Goal: Task Accomplishment & Management: Manage account settings

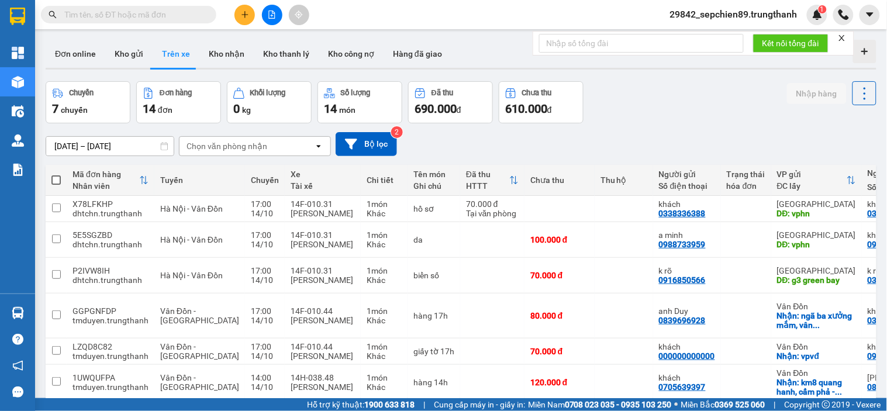
click at [111, 149] on input "[DATE] – [DATE]" at bounding box center [109, 146] width 127 height 19
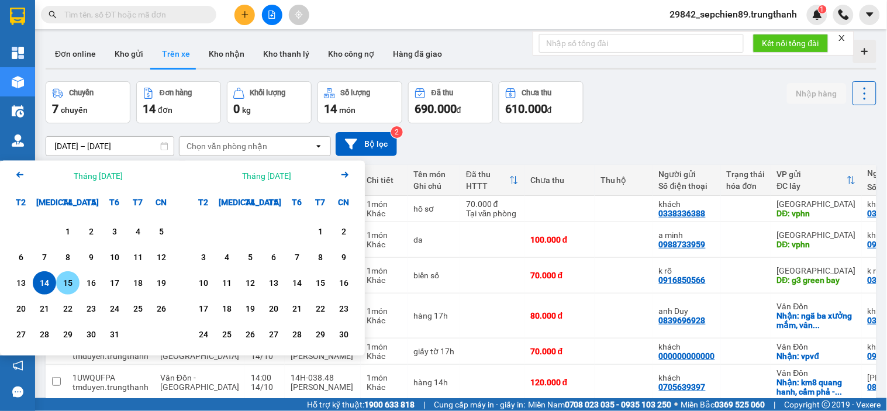
click at [68, 285] on div "15" at bounding box center [68, 283] width 16 height 14
type input "[DATE] – [DATE]"
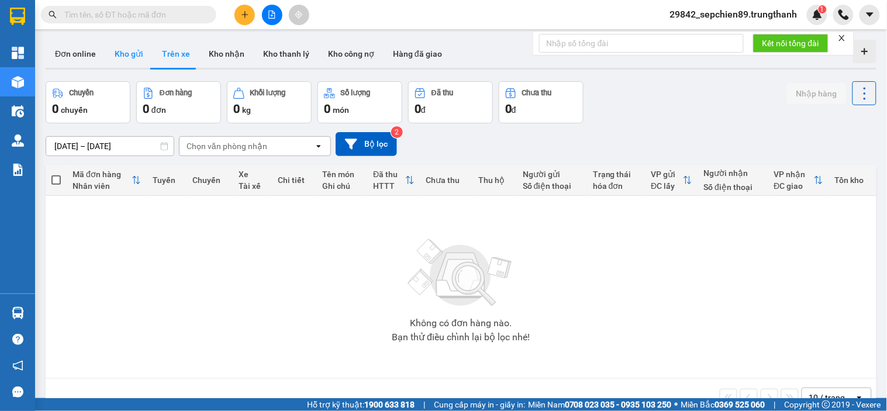
click at [116, 54] on button "Kho gửi" at bounding box center [128, 54] width 47 height 28
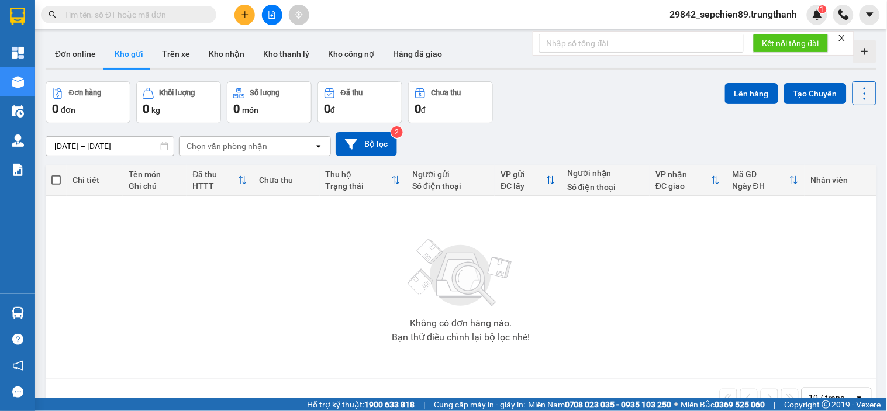
scroll to position [54, 0]
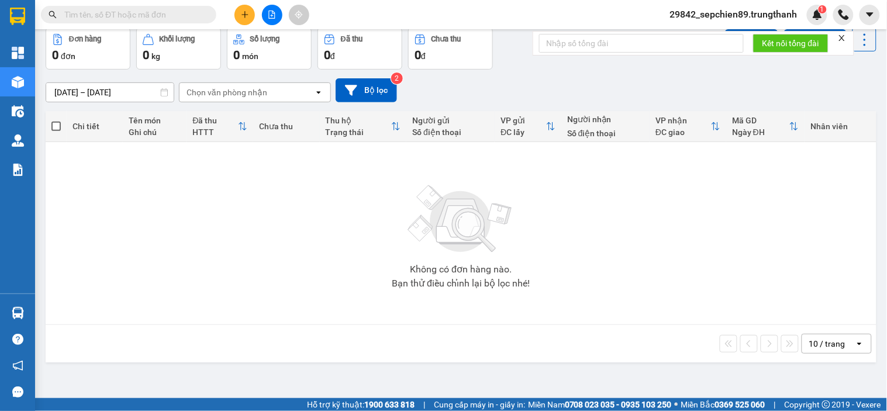
click at [206, 223] on div "Không có đơn hàng nào. Bạn thử điều chỉnh lại bộ lọc nhé!" at bounding box center [460, 233] width 819 height 175
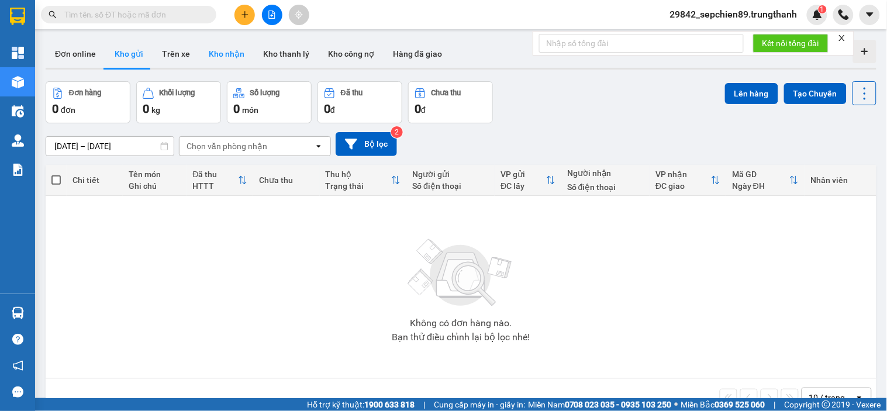
click at [203, 44] on button "Kho nhận" at bounding box center [226, 54] width 54 height 28
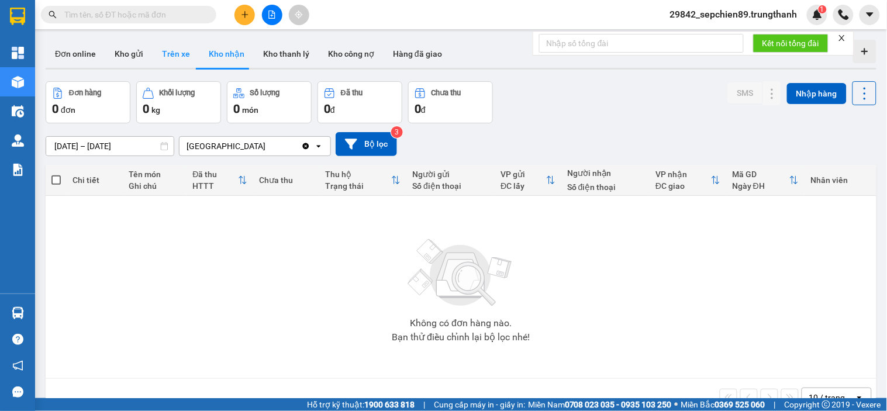
click at [177, 58] on button "Trên xe" at bounding box center [176, 54] width 47 height 28
type input "[DATE] – [DATE]"
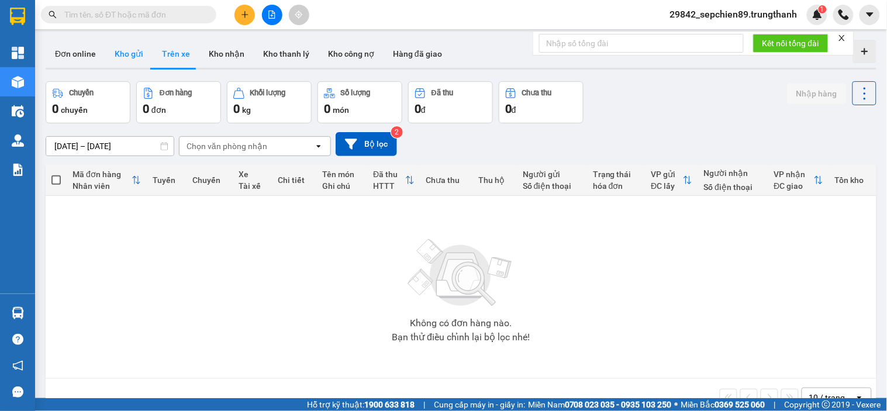
click at [133, 59] on button "Kho gửi" at bounding box center [128, 54] width 47 height 28
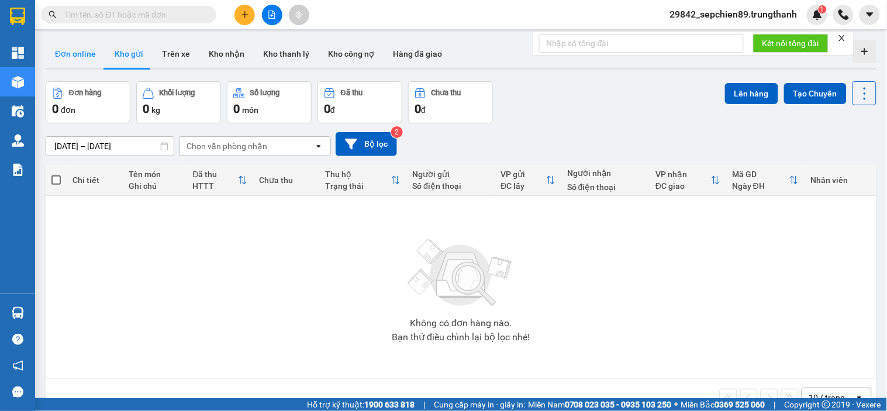
click at [92, 58] on button "Đơn online" at bounding box center [76, 54] width 60 height 28
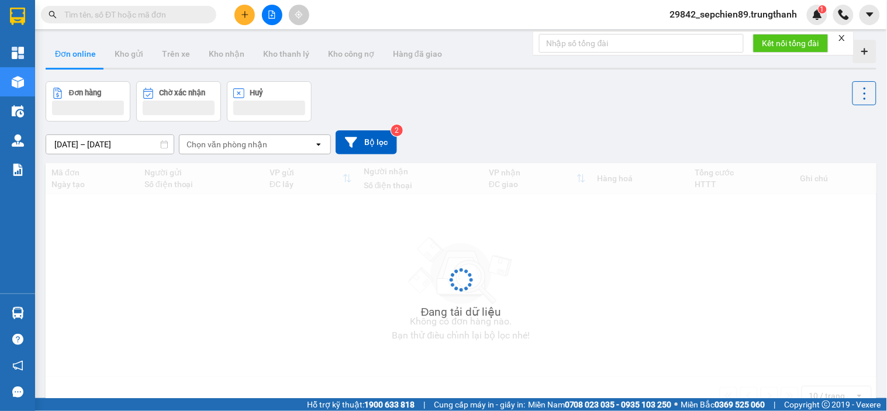
type input "[DATE] – [DATE]"
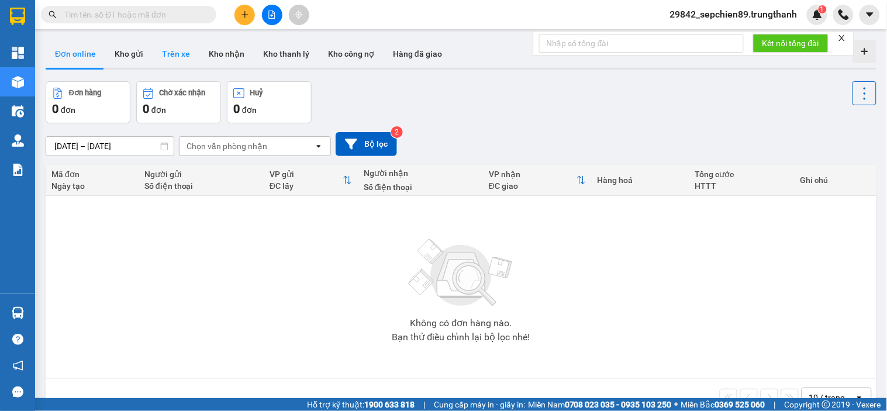
click at [153, 51] on button "Trên xe" at bounding box center [176, 54] width 47 height 28
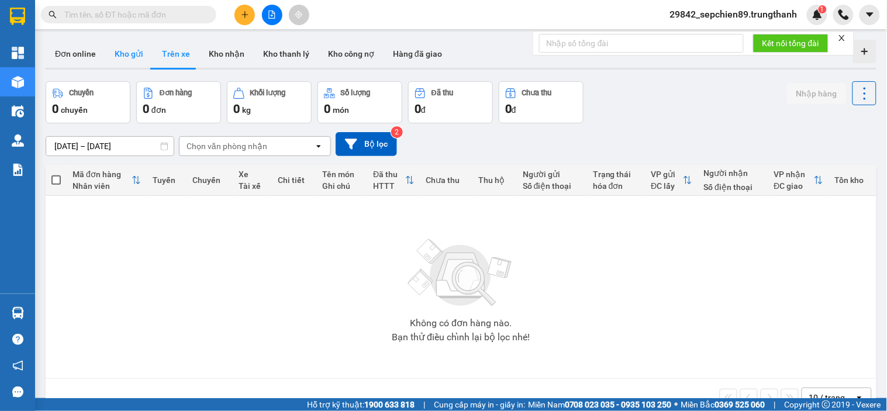
click at [134, 57] on button "Kho gửi" at bounding box center [128, 54] width 47 height 28
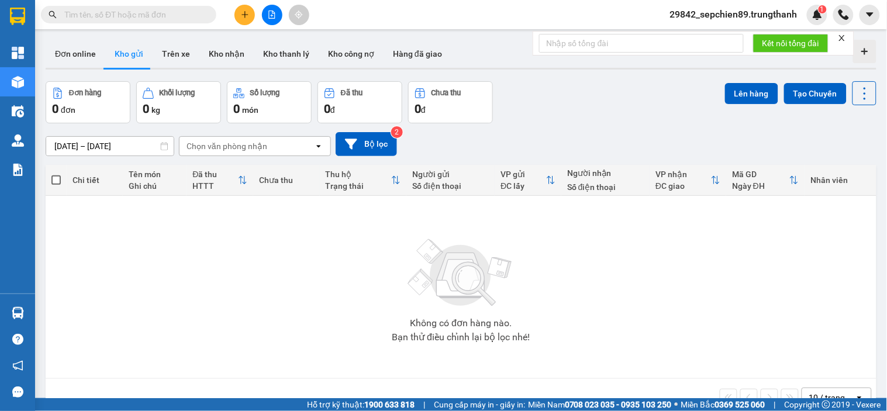
click at [121, 143] on input "[DATE] – [DATE]" at bounding box center [109, 146] width 127 height 19
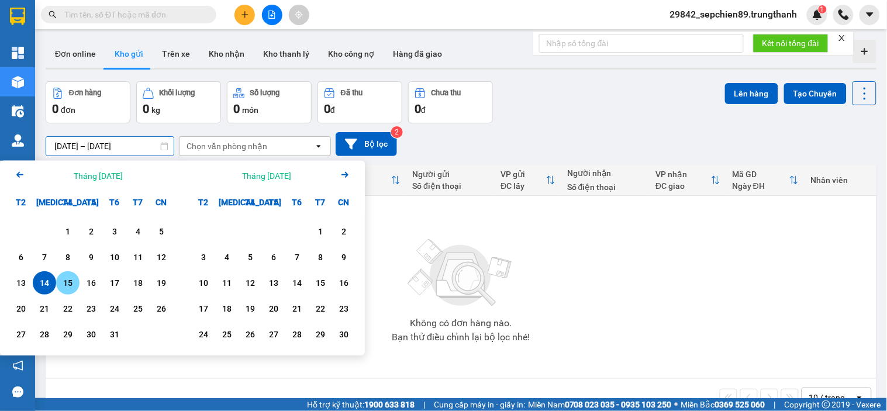
click at [67, 287] on div "15" at bounding box center [68, 283] width 16 height 14
type input "[DATE] – [DATE]"
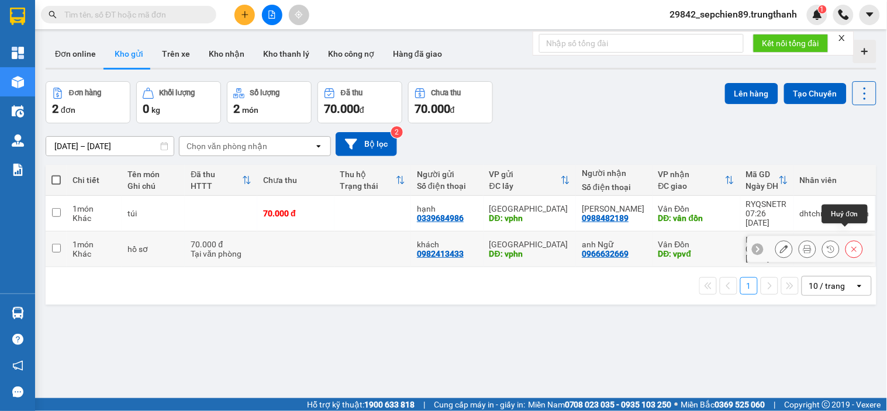
click at [850, 245] on icon at bounding box center [854, 249] width 8 height 8
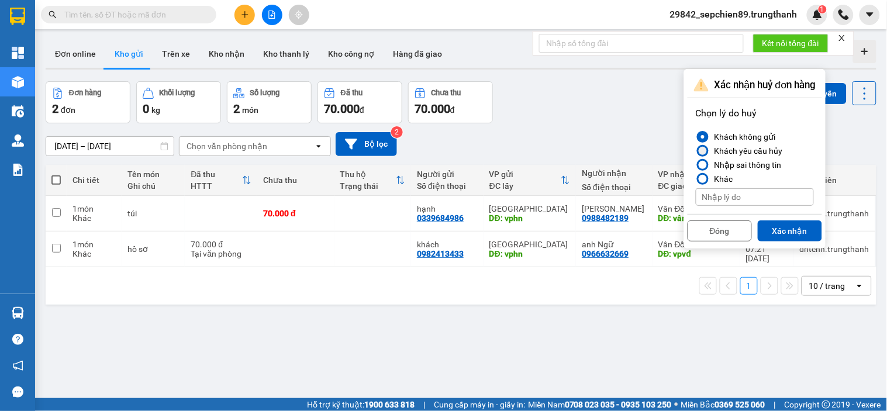
click at [725, 151] on div "Khách yêu cầu hủy" at bounding box center [746, 151] width 73 height 14
click at [696, 151] on input "Khách yêu cầu hủy" at bounding box center [696, 151] width 0 height 0
click at [786, 227] on button "Xác nhận" at bounding box center [790, 230] width 64 height 21
